Goal: Task Accomplishment & Management: Complete application form

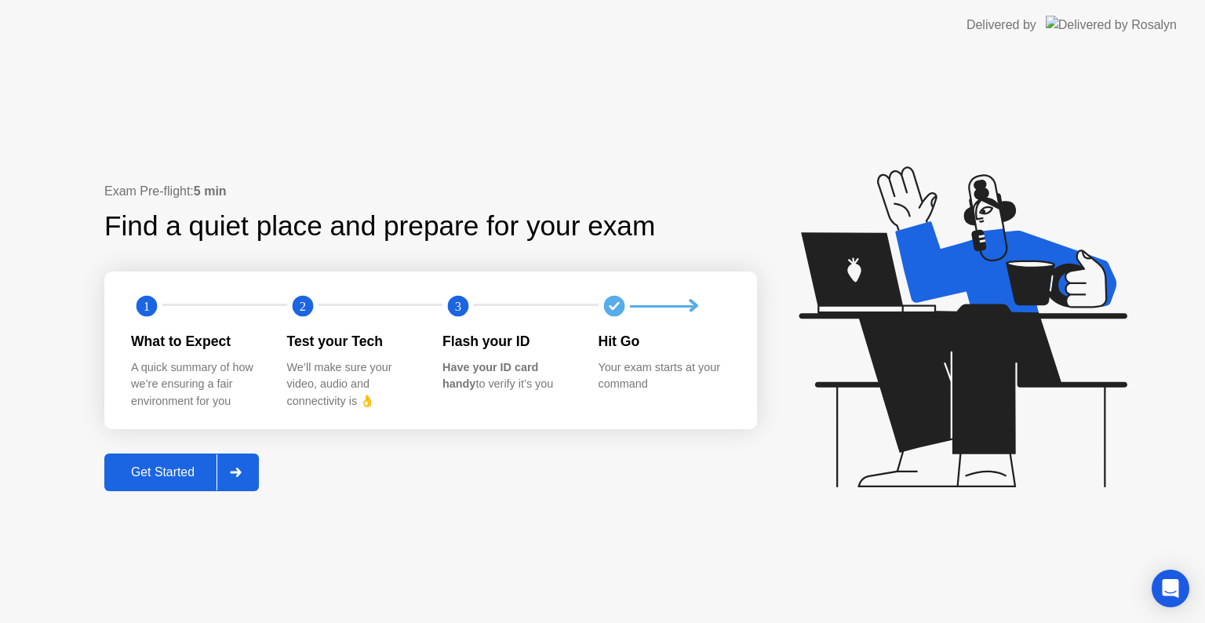
click at [204, 461] on button "Get Started" at bounding box center [181, 472] width 155 height 38
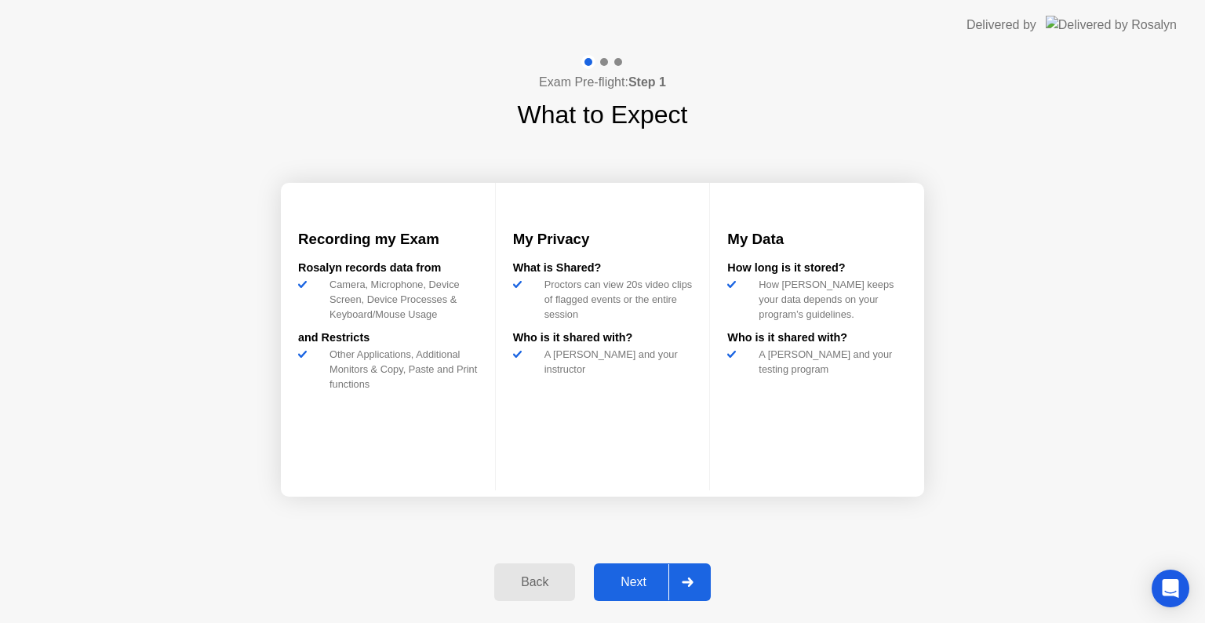
click at [623, 580] on div "Next" at bounding box center [633, 582] width 70 height 14
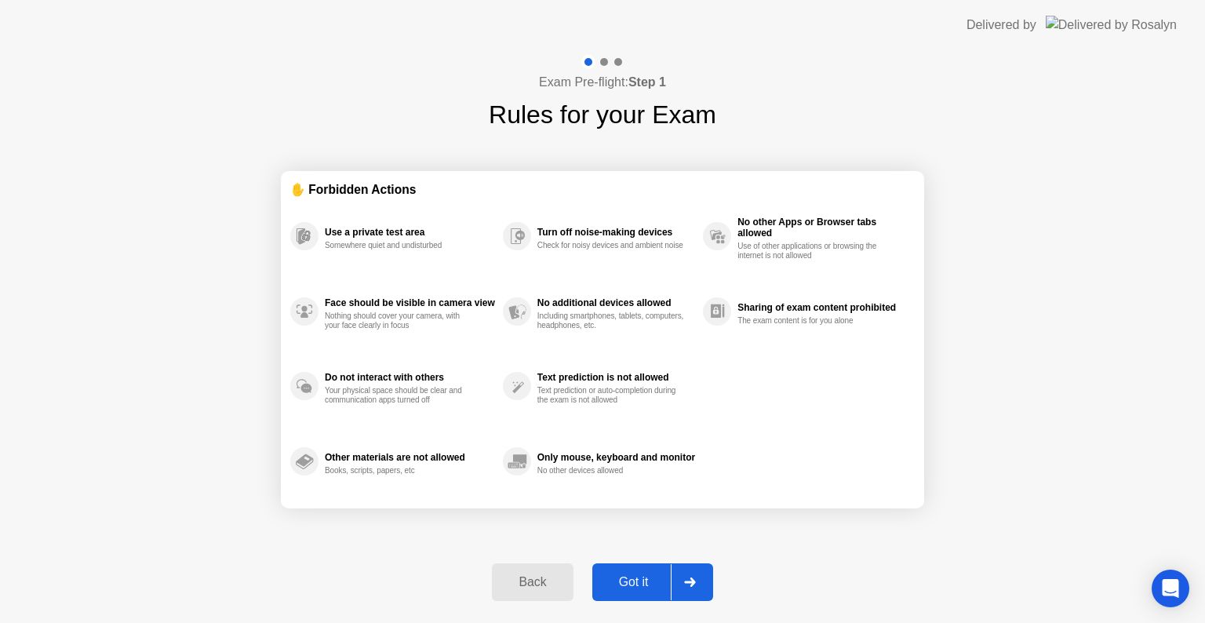
click at [623, 580] on div "Got it" at bounding box center [634, 582] width 74 height 14
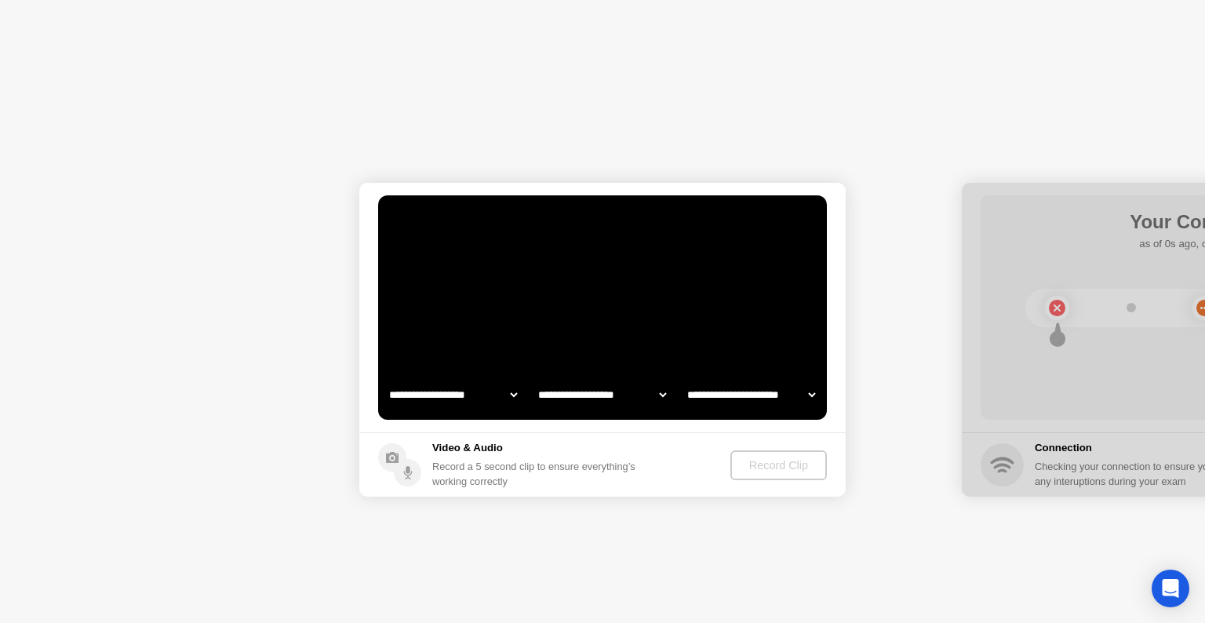
select select "**********"
select select "*******"
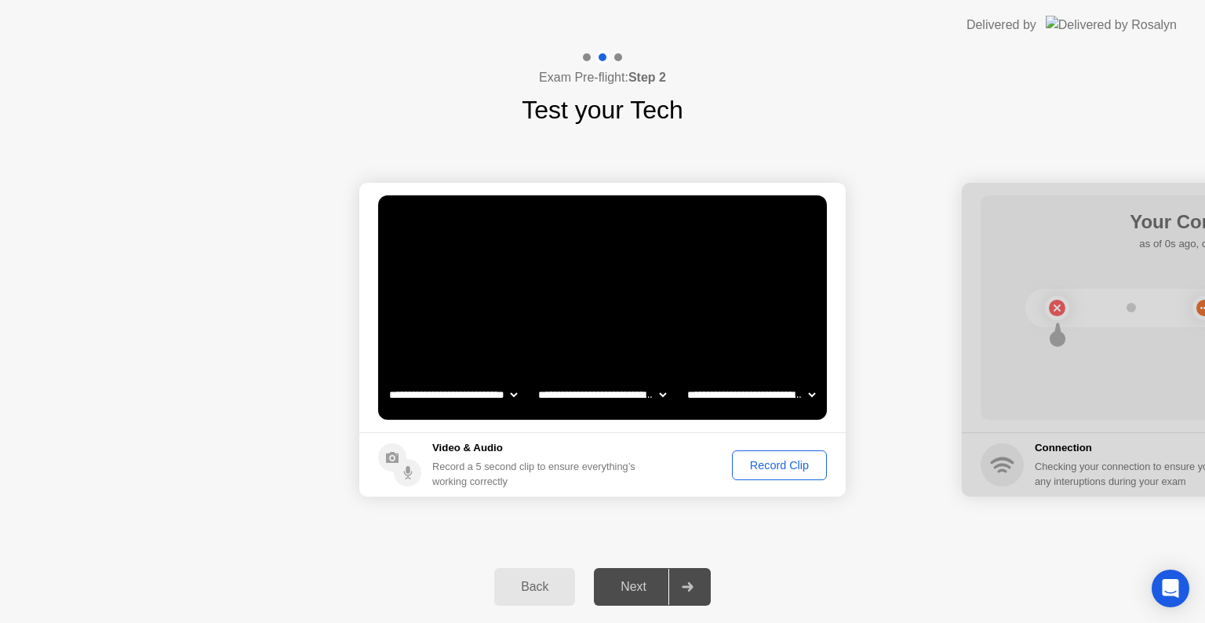
click at [791, 467] on div "Record Clip" at bounding box center [779, 465] width 84 height 13
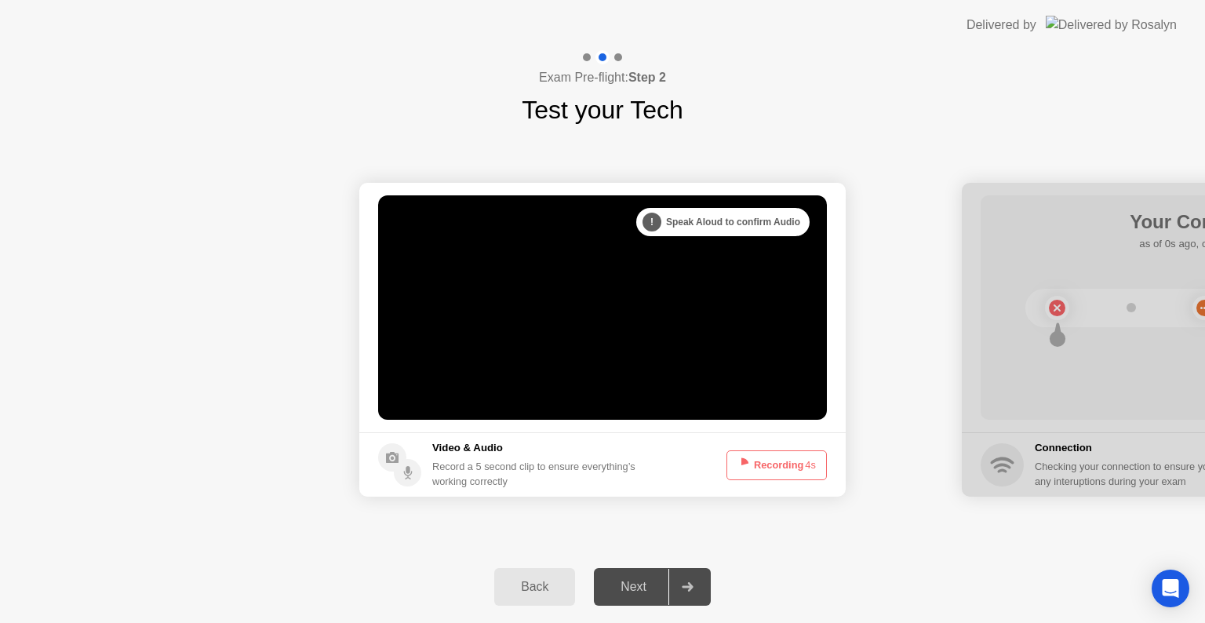
click at [791, 467] on button "Recording 4s" at bounding box center [776, 465] width 100 height 30
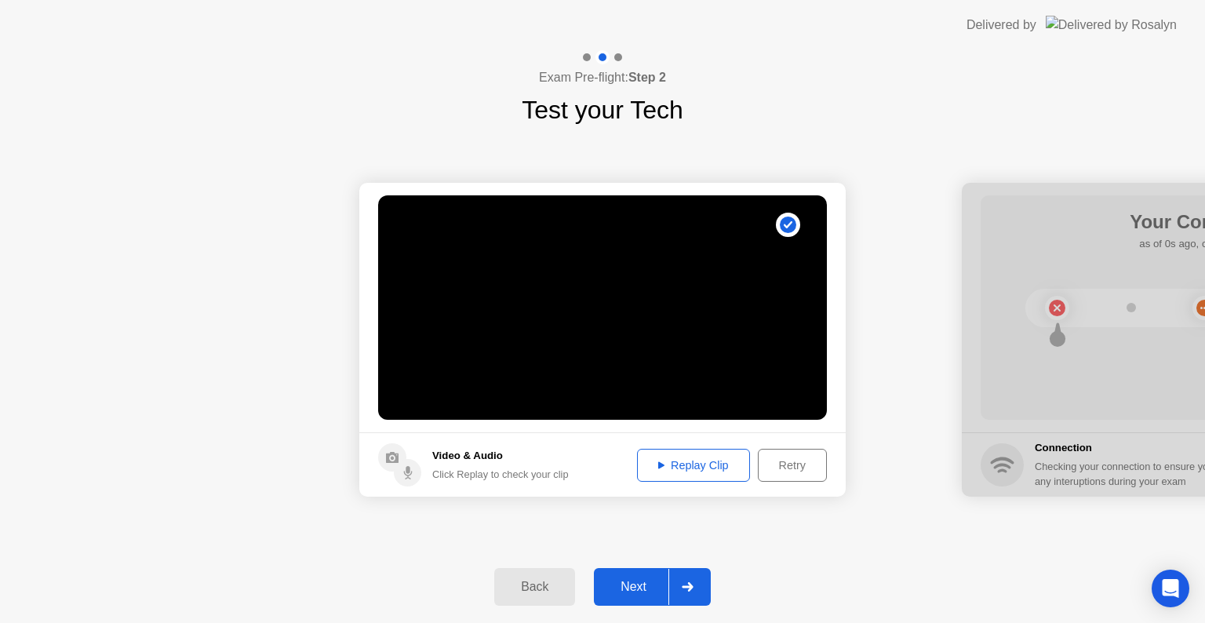
click at [624, 593] on div "Next" at bounding box center [633, 587] width 70 height 14
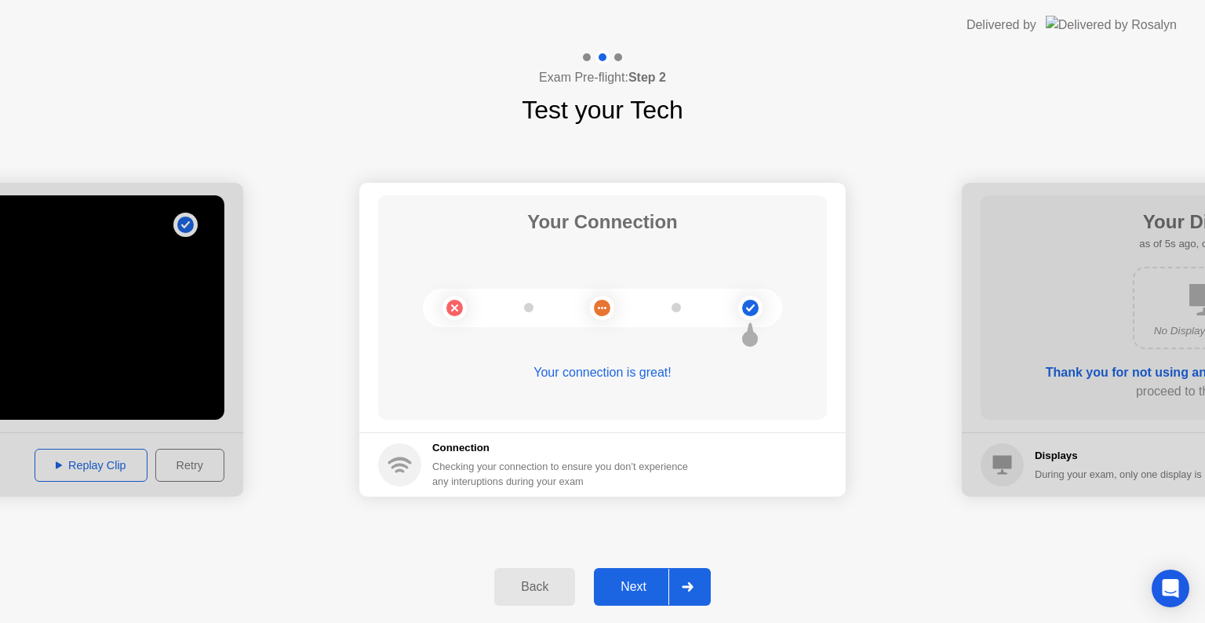
click at [643, 580] on div "Next" at bounding box center [633, 587] width 70 height 14
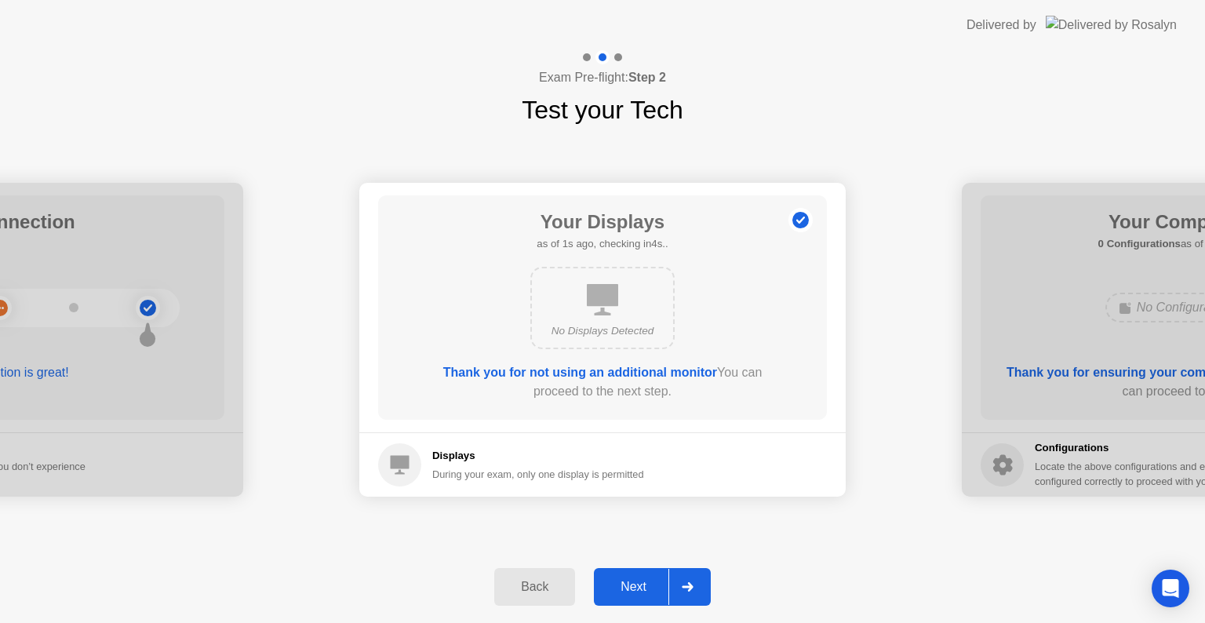
click at [619, 596] on button "Next" at bounding box center [652, 587] width 117 height 38
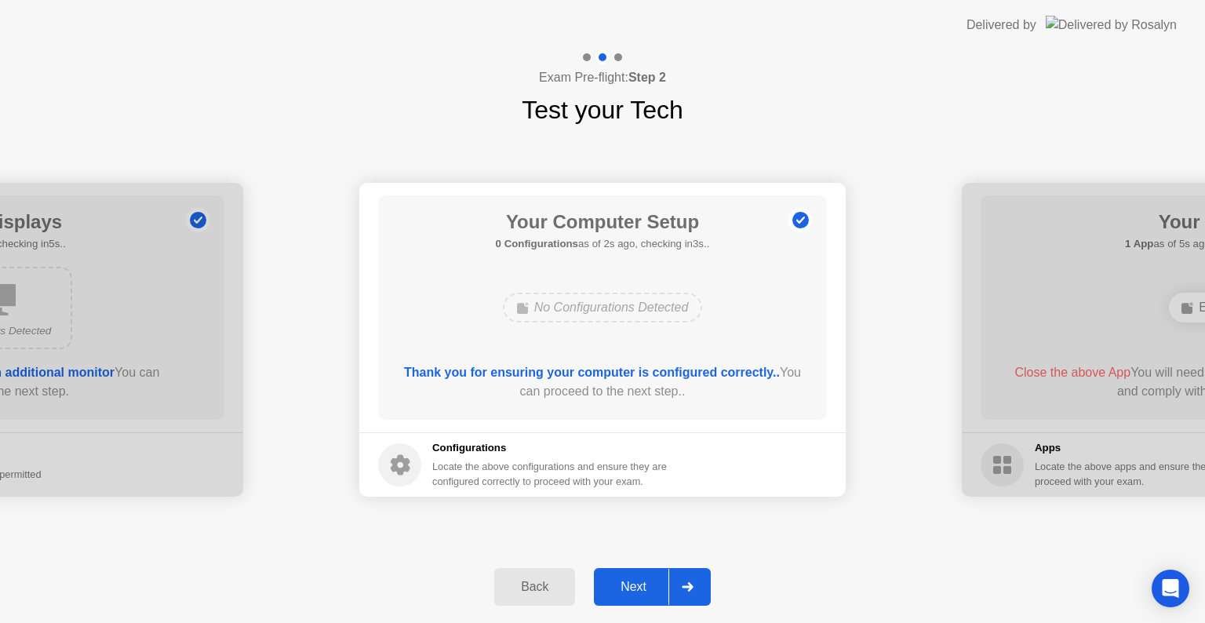
click at [631, 583] on div "Next" at bounding box center [633, 587] width 70 height 14
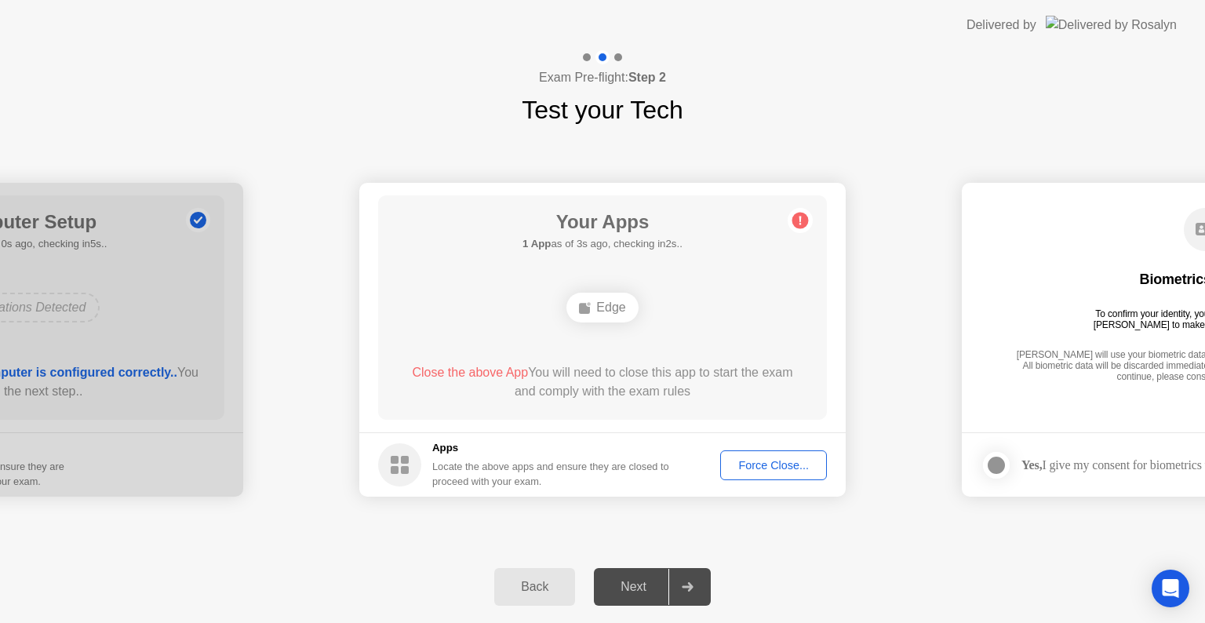
click at [764, 459] on div "Force Close..." at bounding box center [774, 465] width 96 height 13
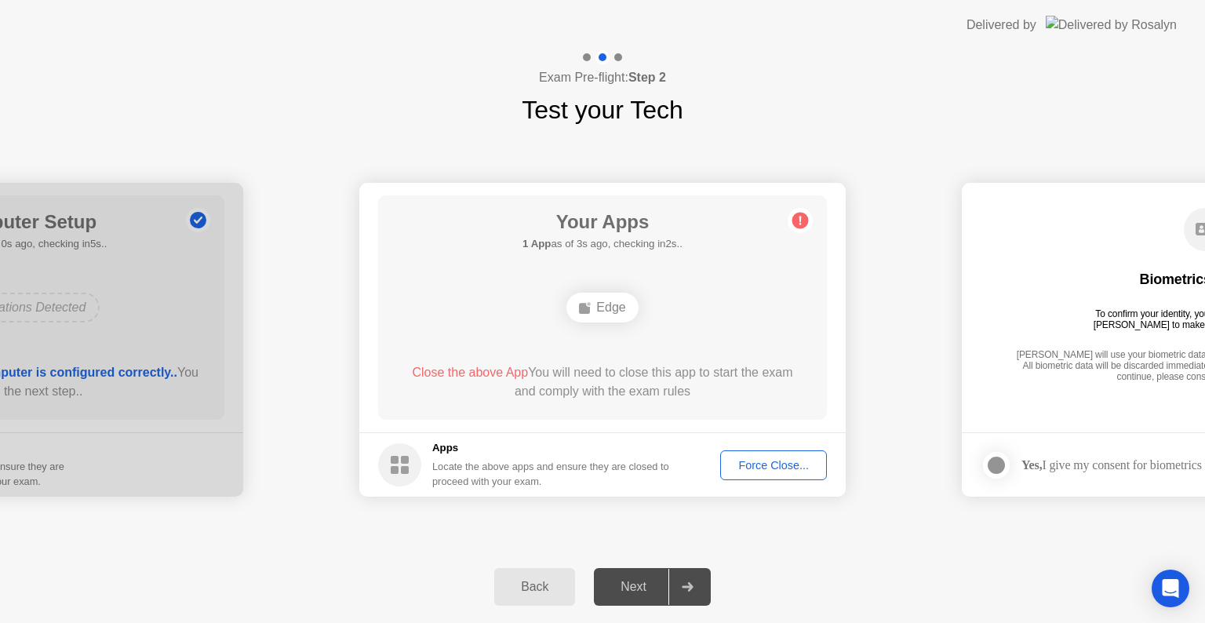
click at [762, 460] on div "Force Close..." at bounding box center [774, 465] width 96 height 13
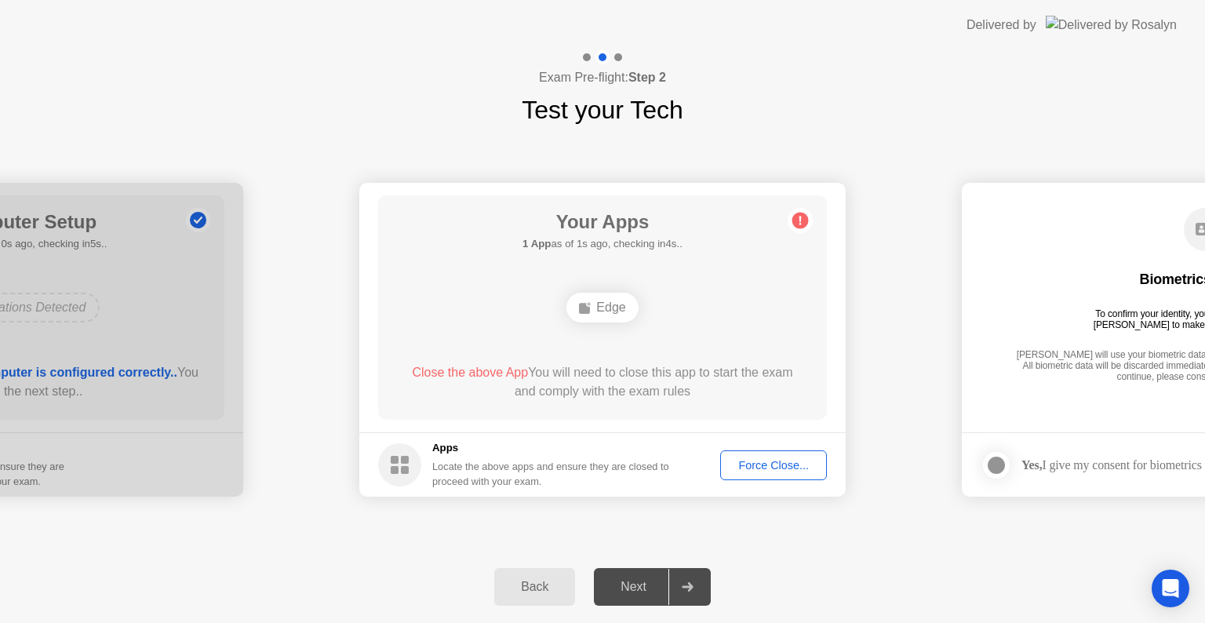
click at [755, 464] on div "Force Close..." at bounding box center [774, 465] width 96 height 13
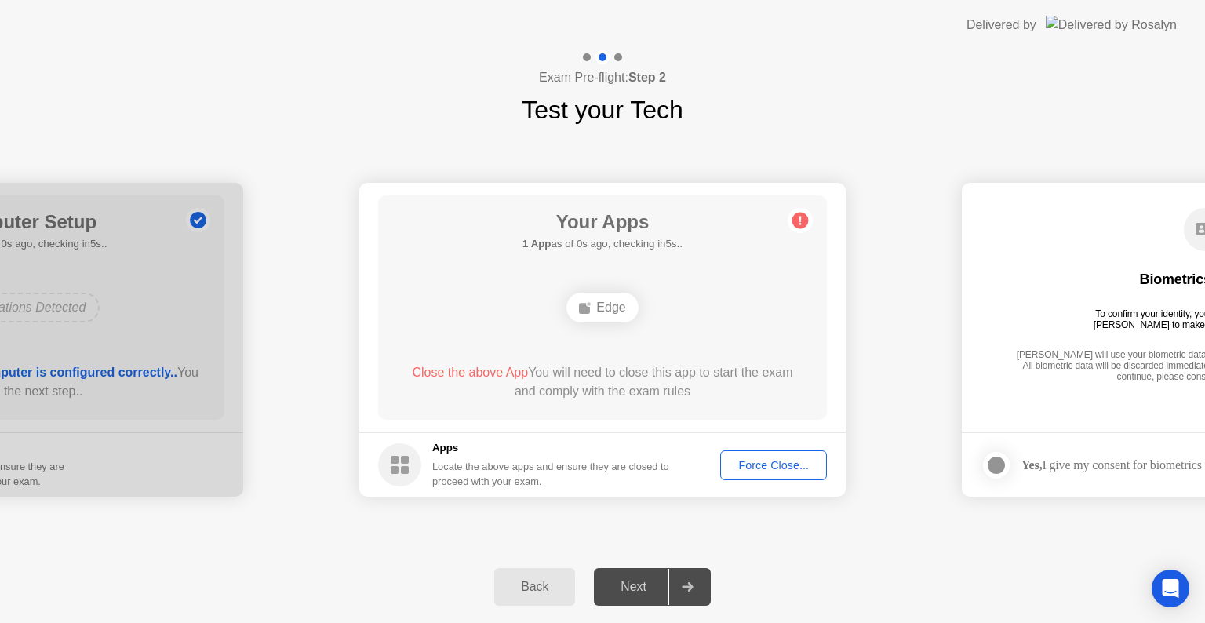
click at [447, 453] on h5 "Apps" at bounding box center [551, 448] width 238 height 16
click at [467, 374] on span "Close the above App" at bounding box center [470, 372] width 116 height 13
click at [771, 459] on div "Force Close..." at bounding box center [774, 465] width 96 height 13
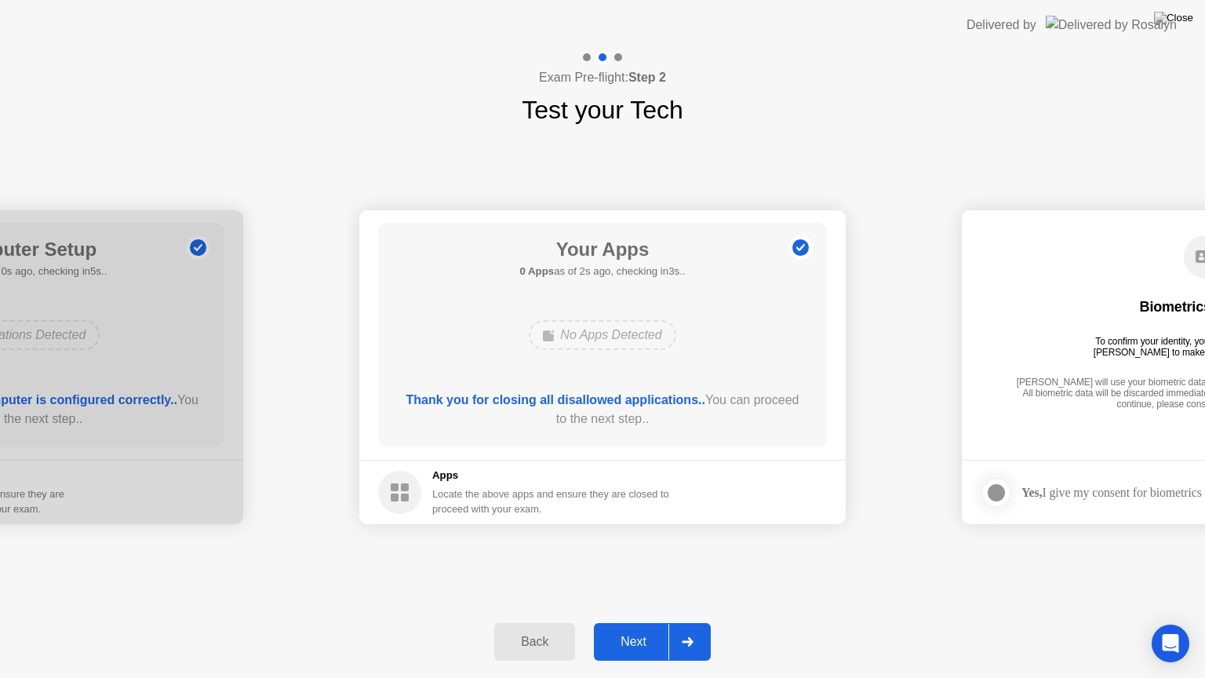
click at [631, 622] on div "Next" at bounding box center [633, 642] width 70 height 14
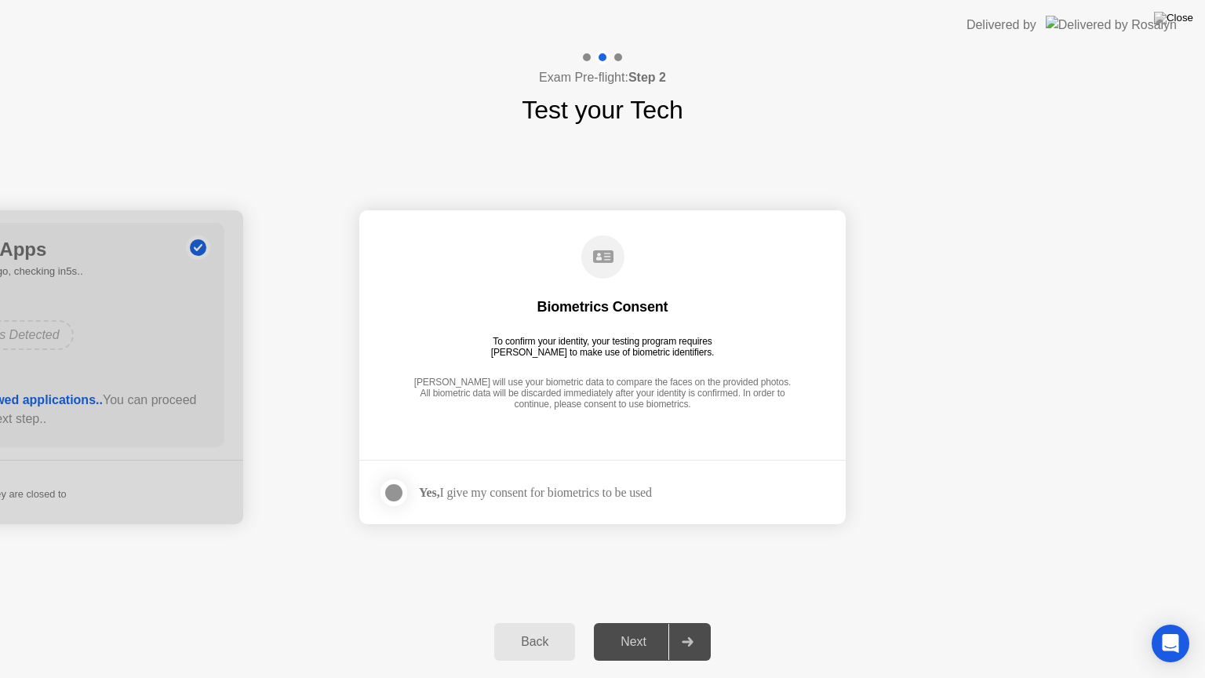
click at [396, 486] on div at bounding box center [393, 492] width 19 height 19
click at [646, 622] on div "Next" at bounding box center [633, 642] width 70 height 14
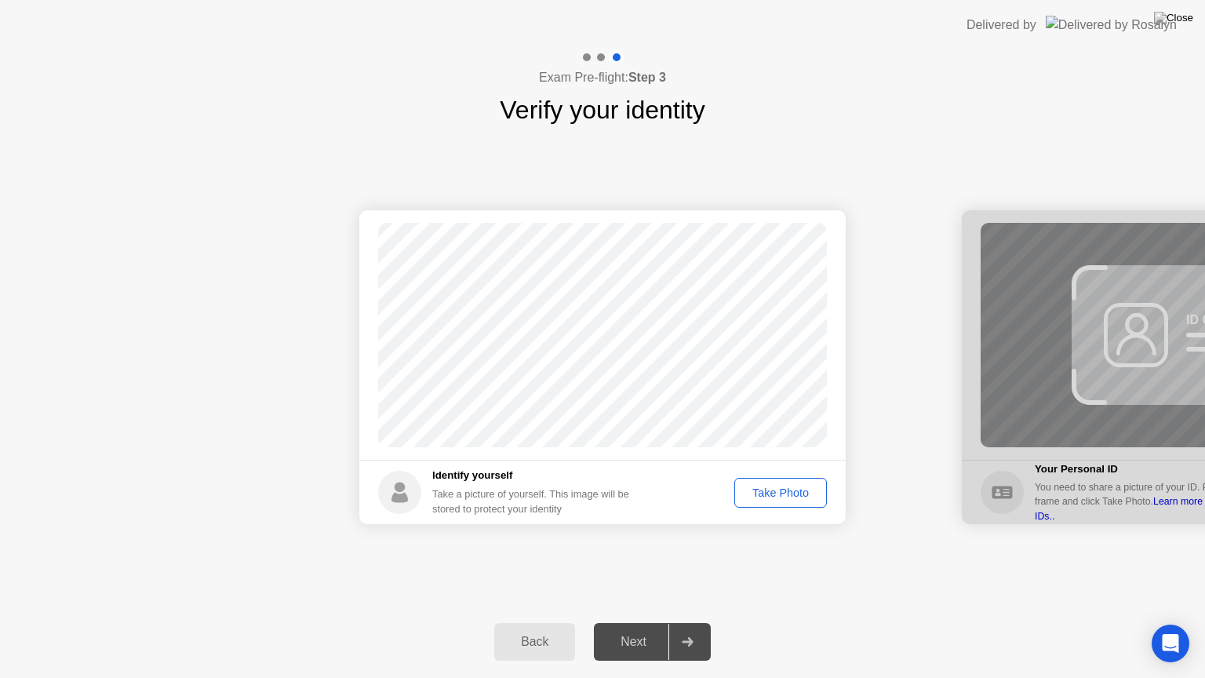
click at [780, 491] on div "Take Photo" at bounding box center [781, 492] width 82 height 13
click at [631, 622] on div "Next" at bounding box center [633, 642] width 70 height 14
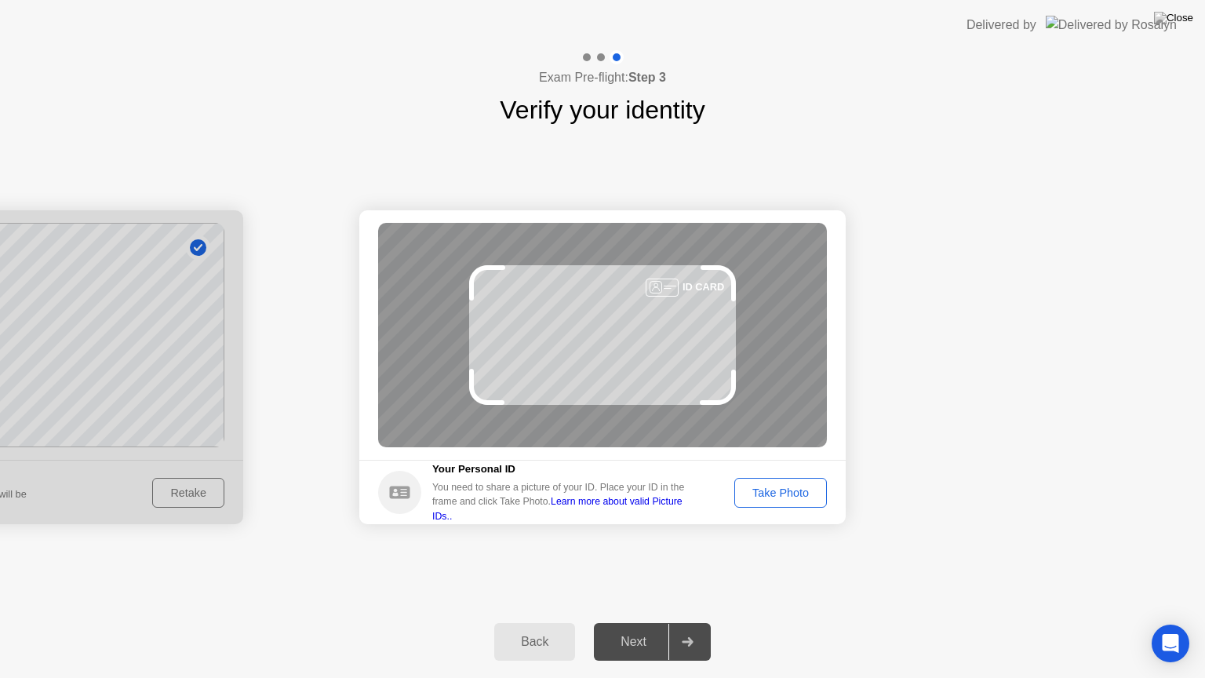
click at [795, 482] on button "Take Photo" at bounding box center [780, 493] width 93 height 30
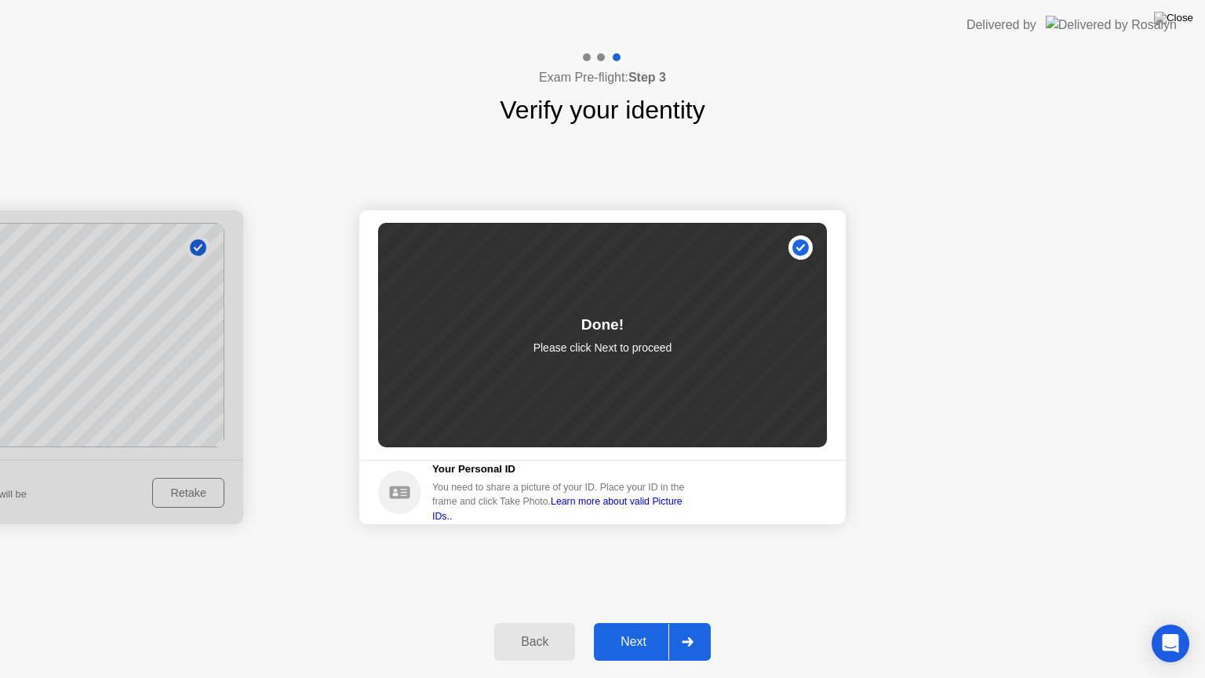
click at [631, 622] on div "Next" at bounding box center [633, 642] width 70 height 14
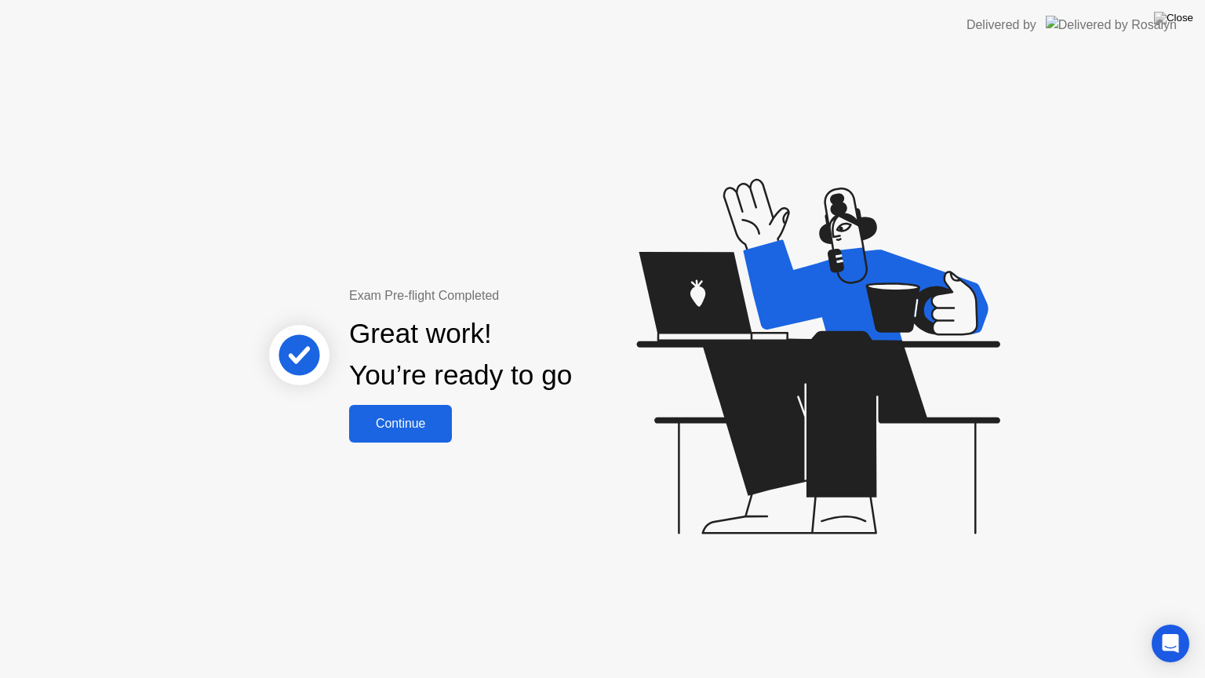
click at [392, 423] on div "Continue" at bounding box center [400, 424] width 93 height 14
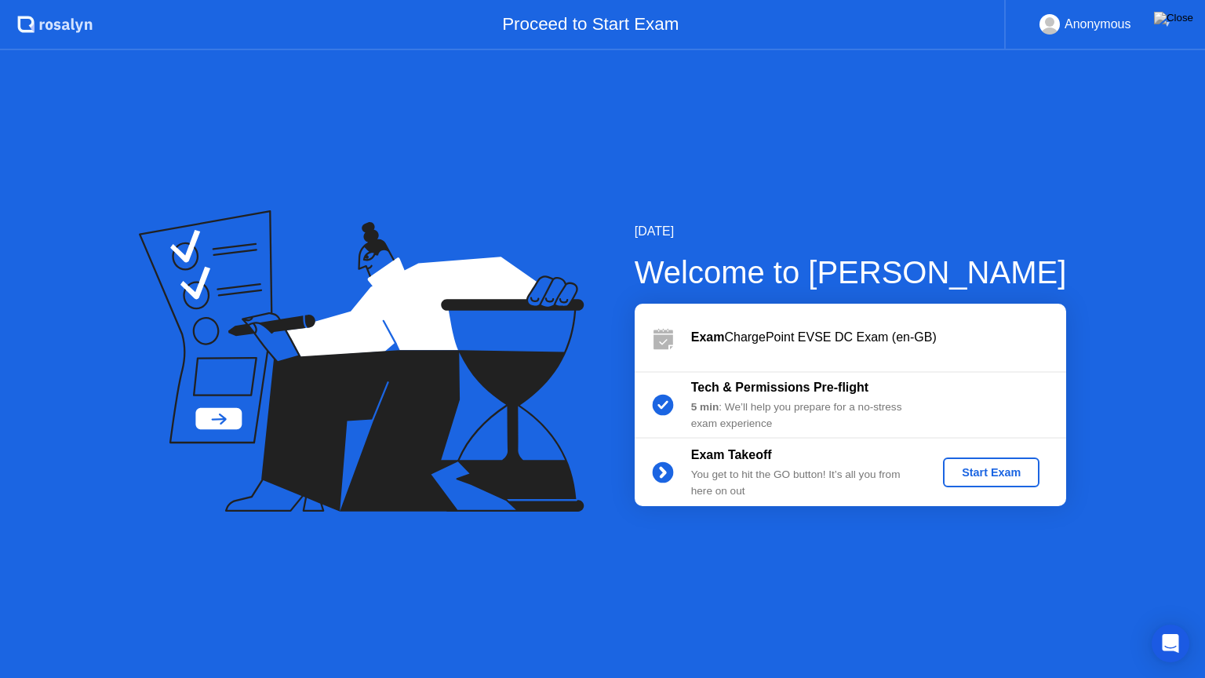
click at [984, 471] on div "Start Exam" at bounding box center [991, 472] width 84 height 13
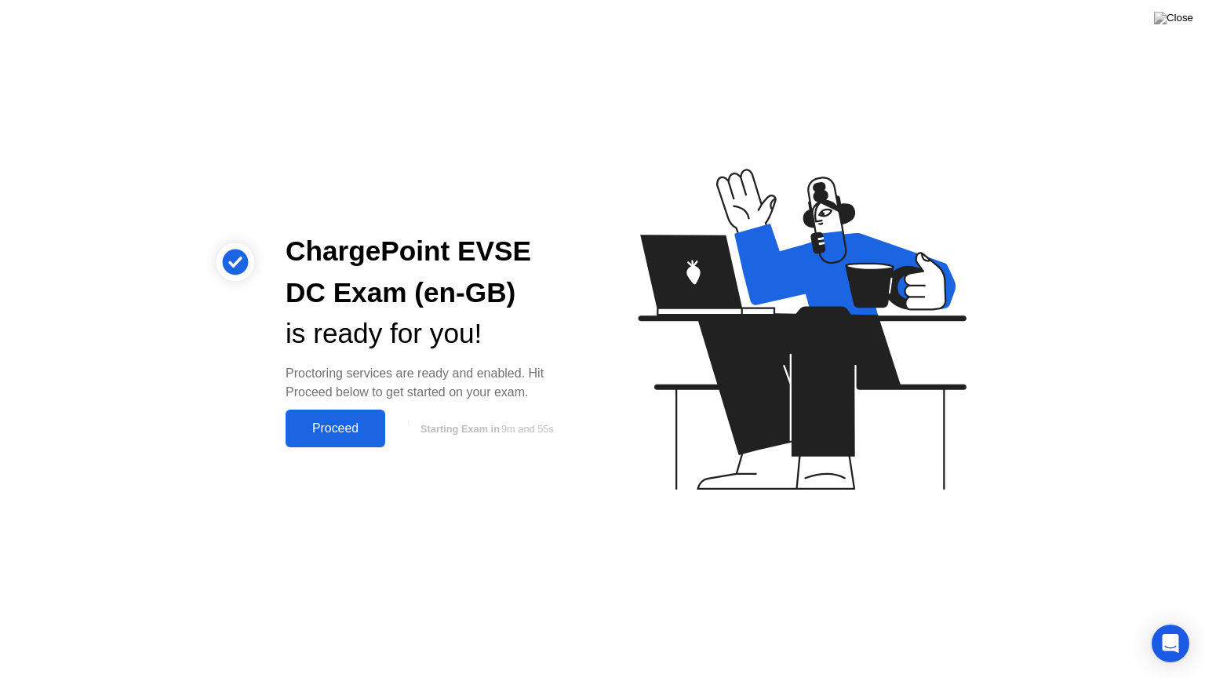
click at [327, 421] on div "Proceed" at bounding box center [335, 428] width 90 height 14
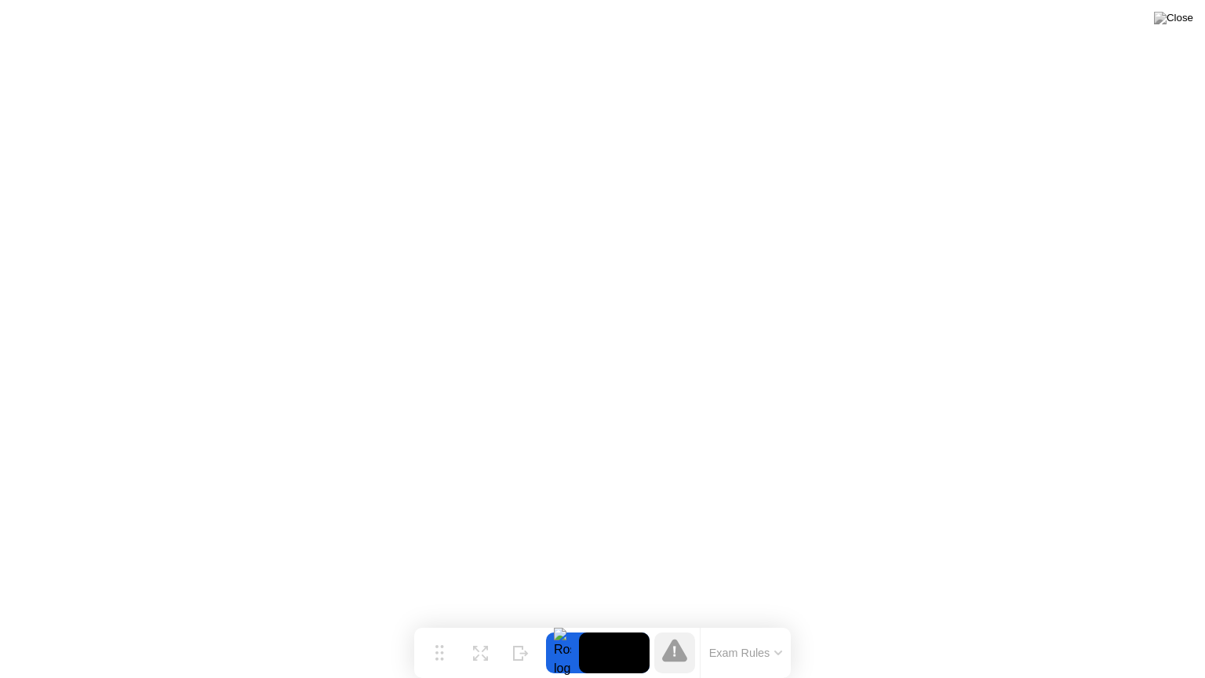
click at [624, 622] on video at bounding box center [614, 652] width 71 height 41
click at [559, 622] on div at bounding box center [562, 652] width 33 height 41
